Goal: Task Accomplishment & Management: Use online tool/utility

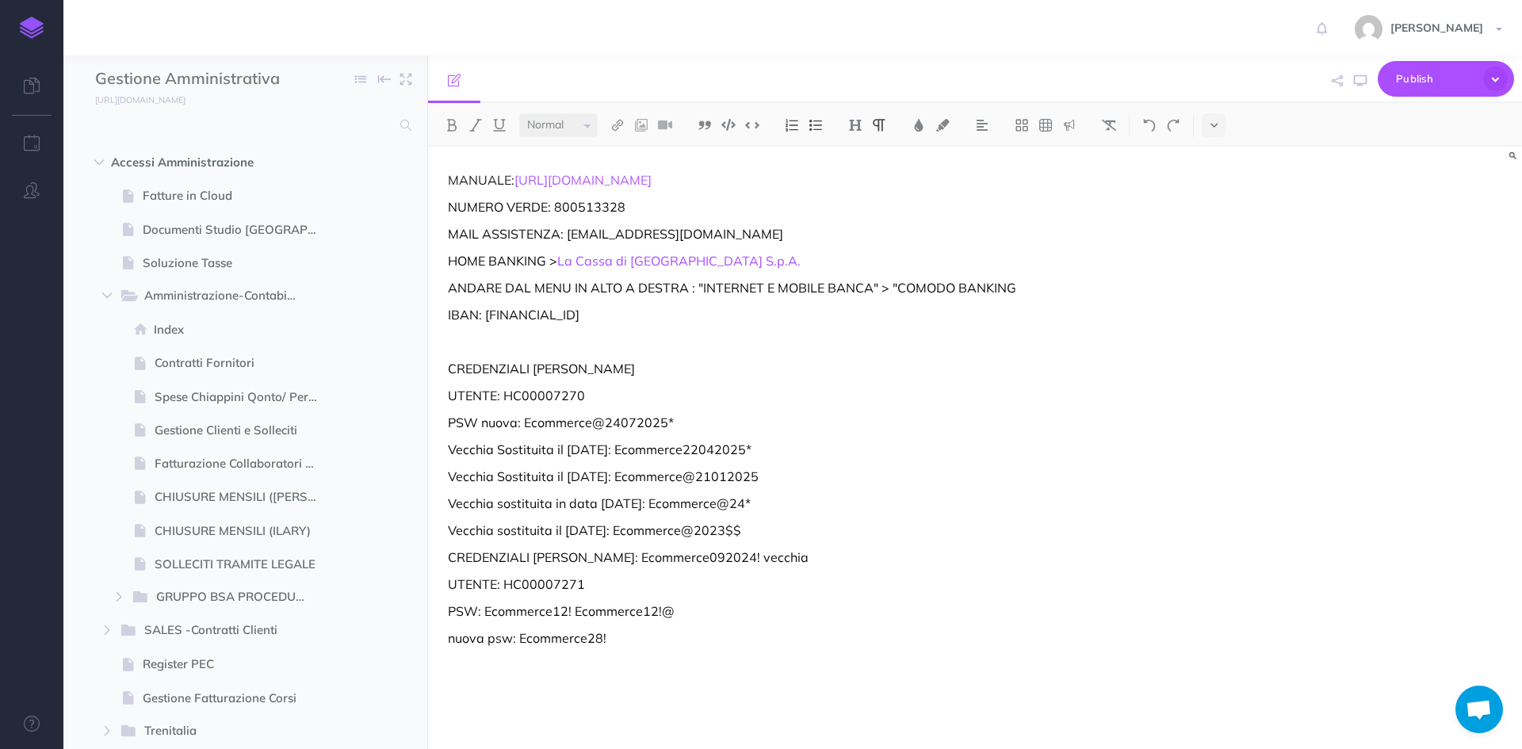
select select "null"
click at [175, 122] on input "text" at bounding box center [243, 125] width 296 height 29
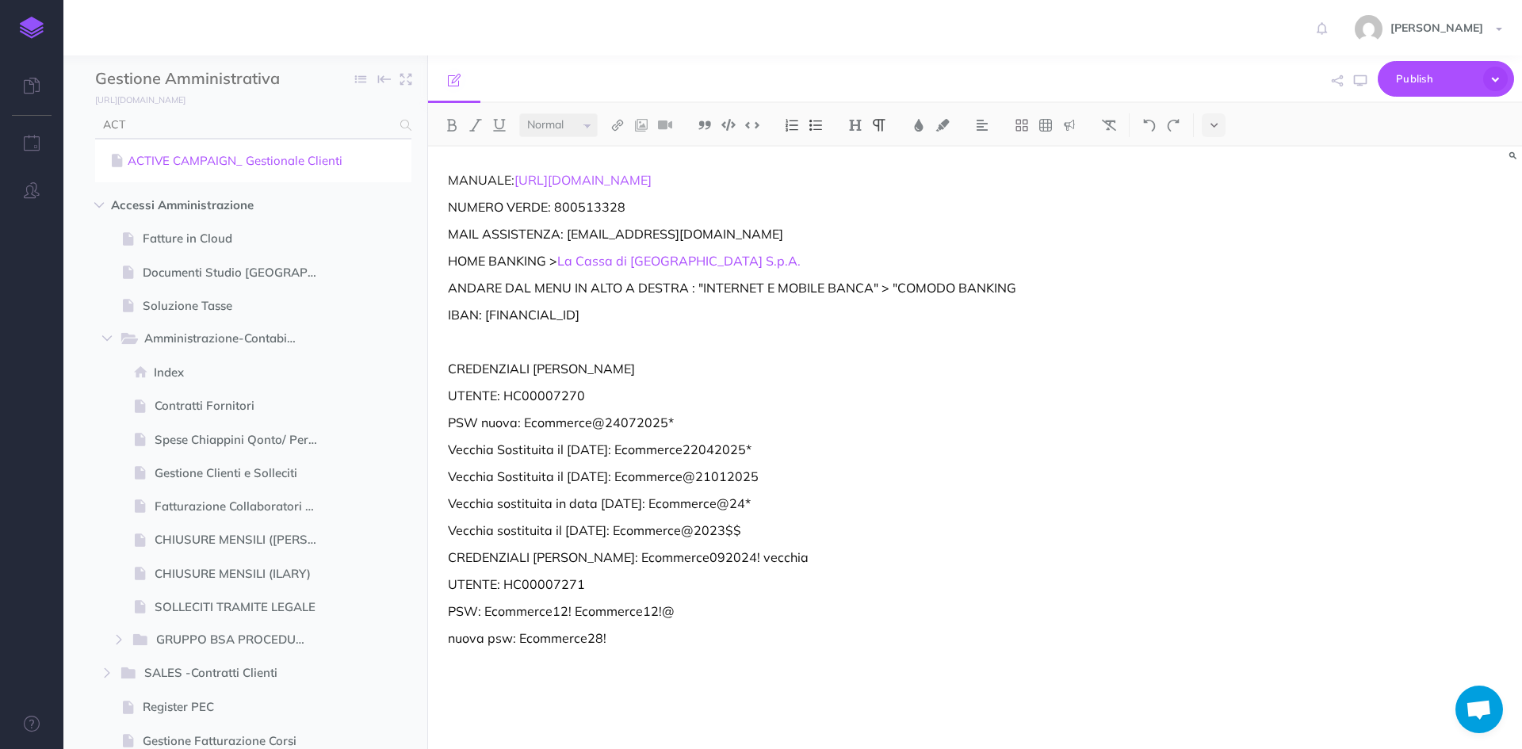
type input "ACT"
click at [191, 169] on link "ACTIVE CAMPAIGN_ Gestionale Clienti" at bounding box center [253, 160] width 293 height 19
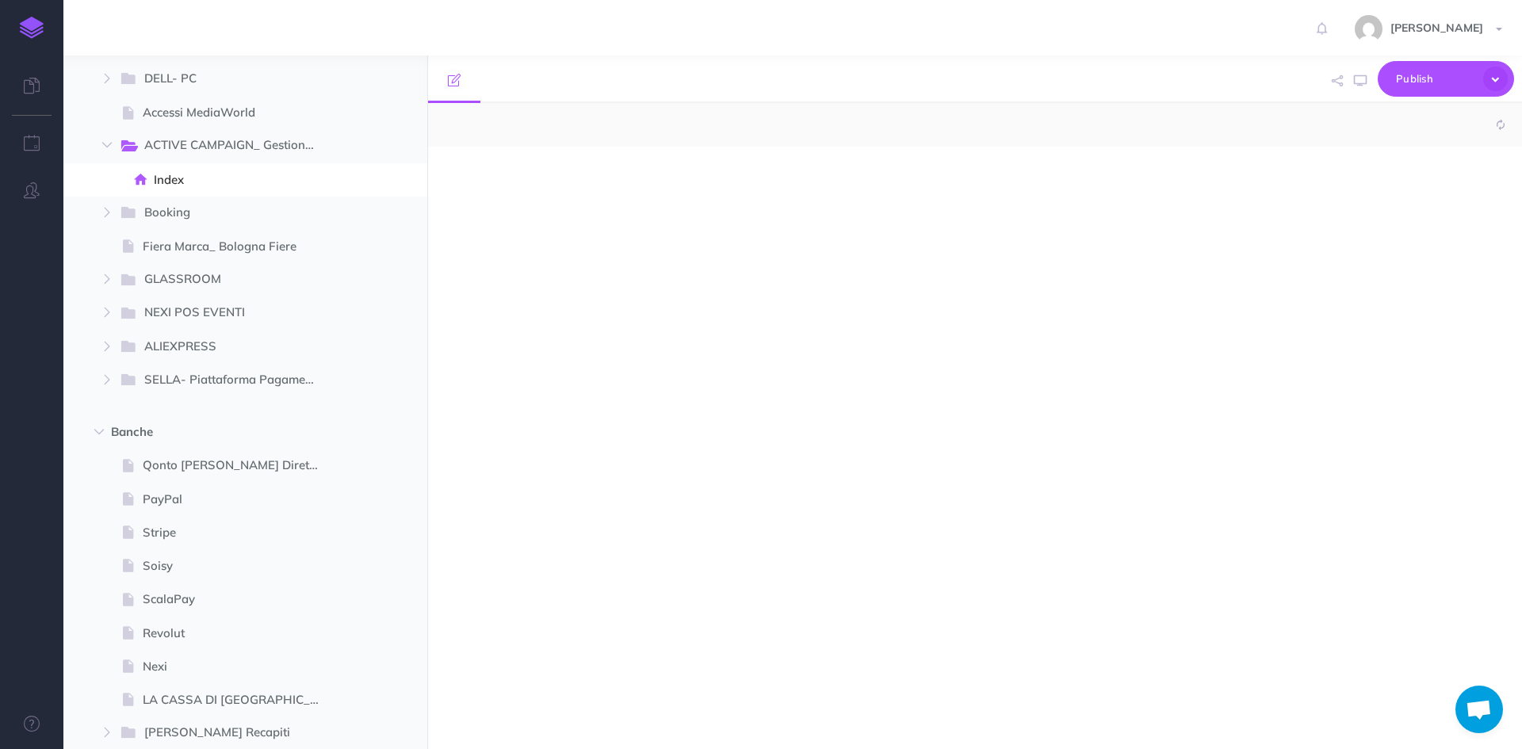
scroll to position [1476, 0]
select select "null"
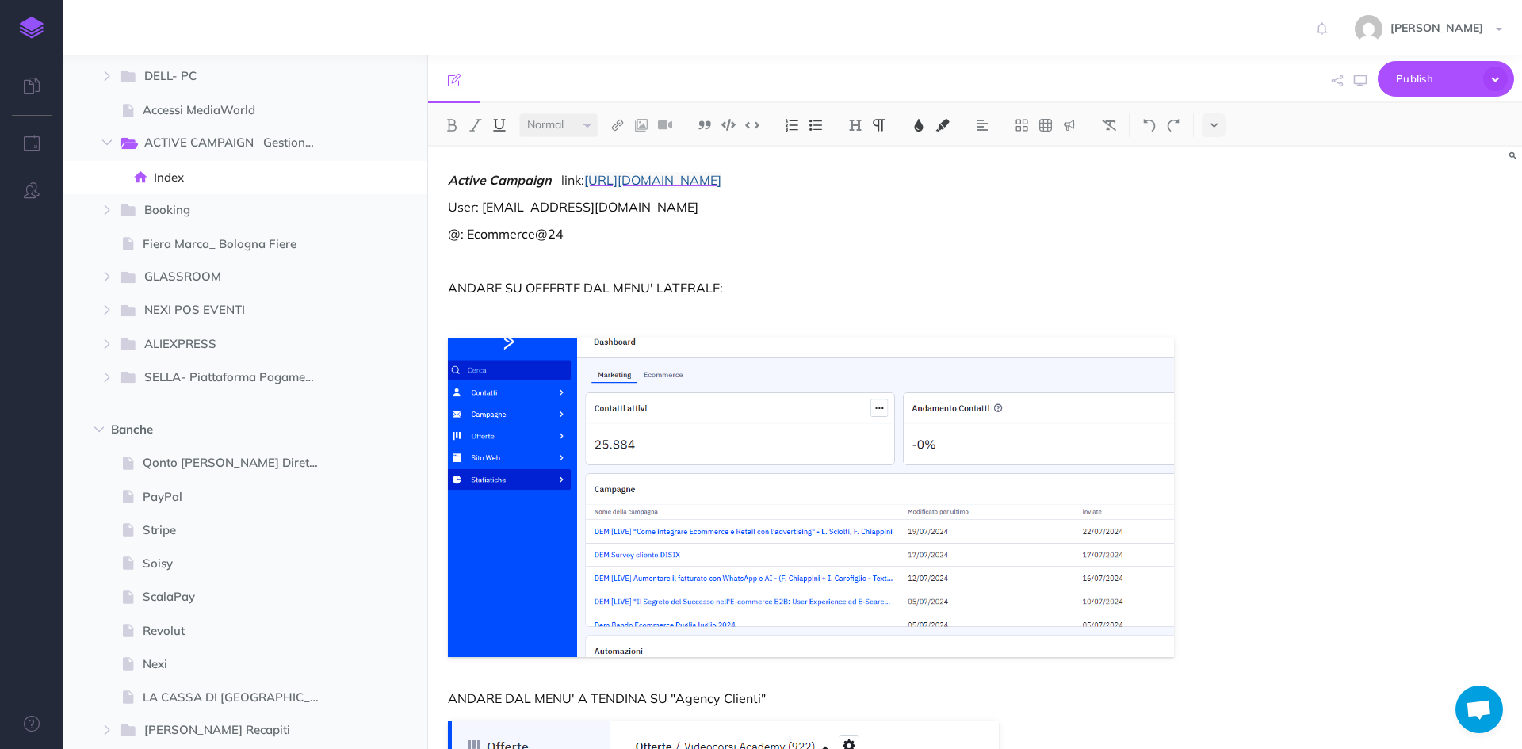
drag, startPoint x: 945, startPoint y: 187, endPoint x: 587, endPoint y: 170, distance: 358.8
click at [587, 172] on p "Active Campaign _ link: [URL][DOMAIN_NAME]" at bounding box center [811, 179] width 726 height 19
copy span "[URL][DOMAIN_NAME]"
